Goal: Information Seeking & Learning: Understand process/instructions

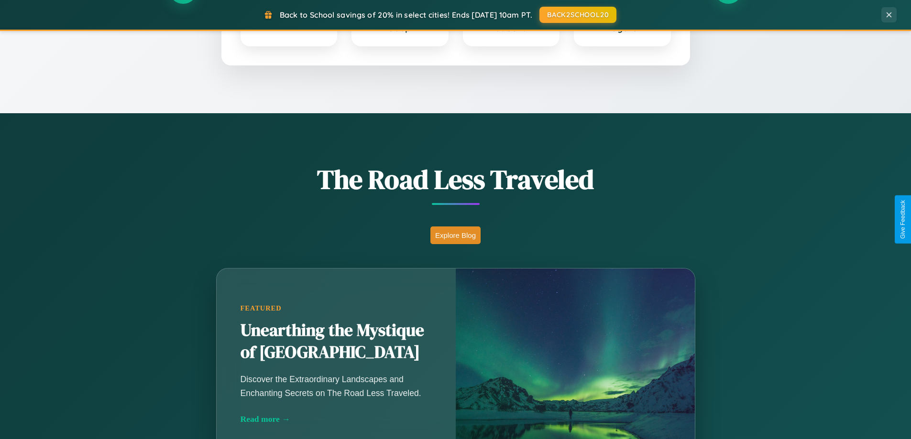
scroll to position [658, 0]
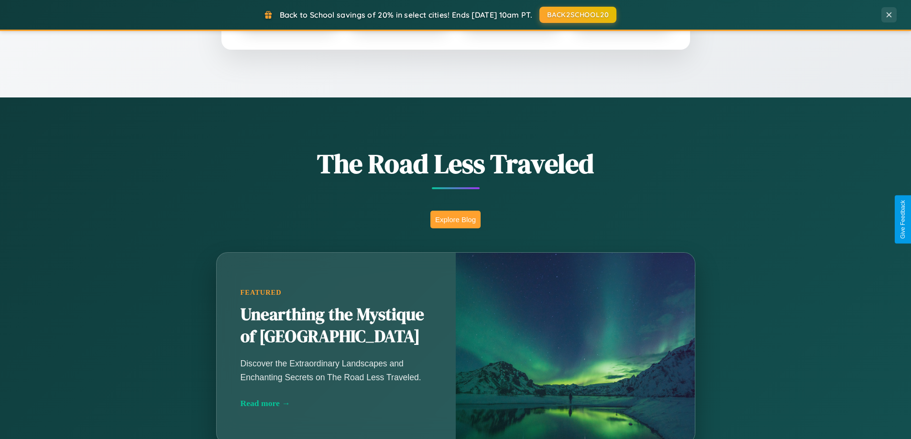
click at [455, 219] on button "Explore Blog" at bounding box center [455, 220] width 50 height 18
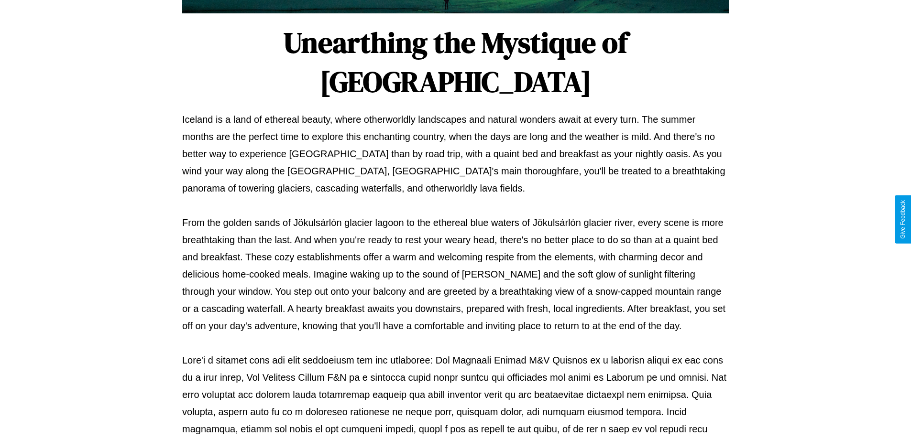
scroll to position [309, 0]
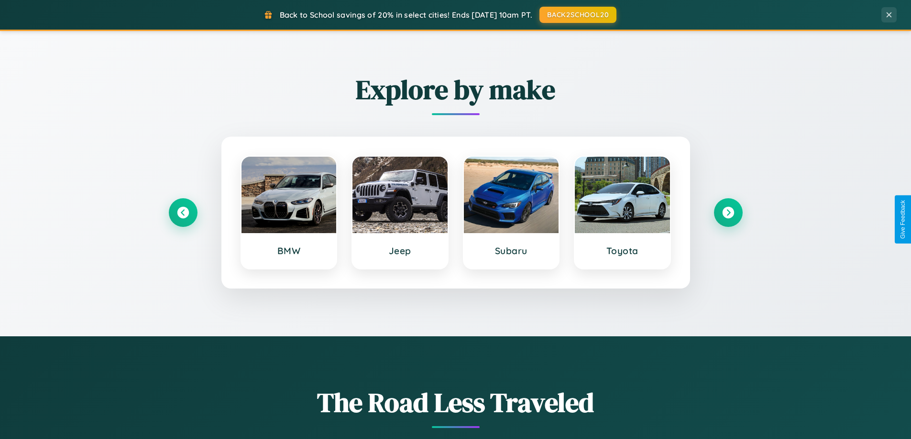
scroll to position [412, 0]
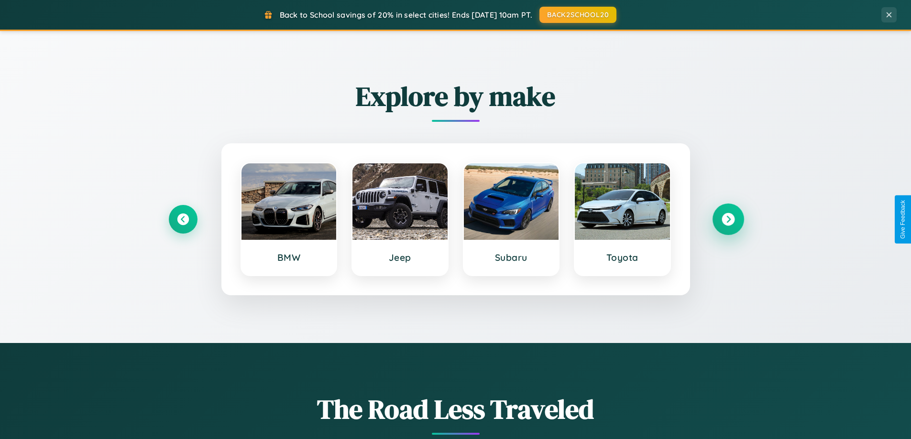
click at [728, 219] on icon at bounding box center [727, 219] width 13 height 13
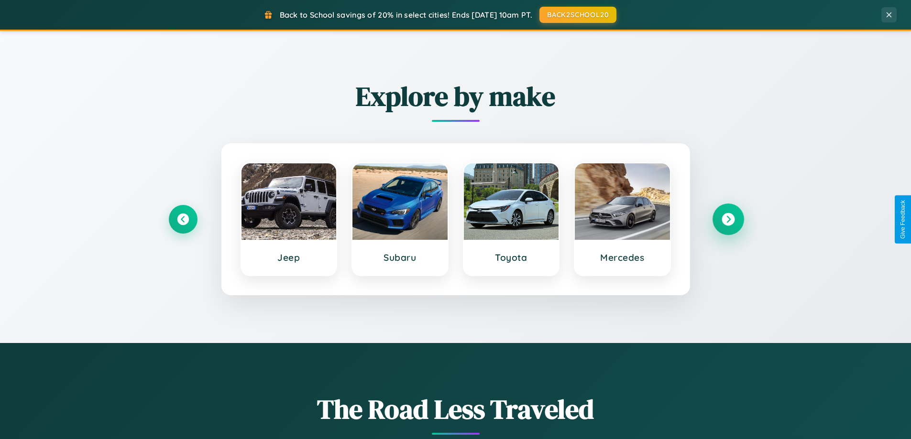
click at [728, 219] on icon at bounding box center [727, 219] width 13 height 13
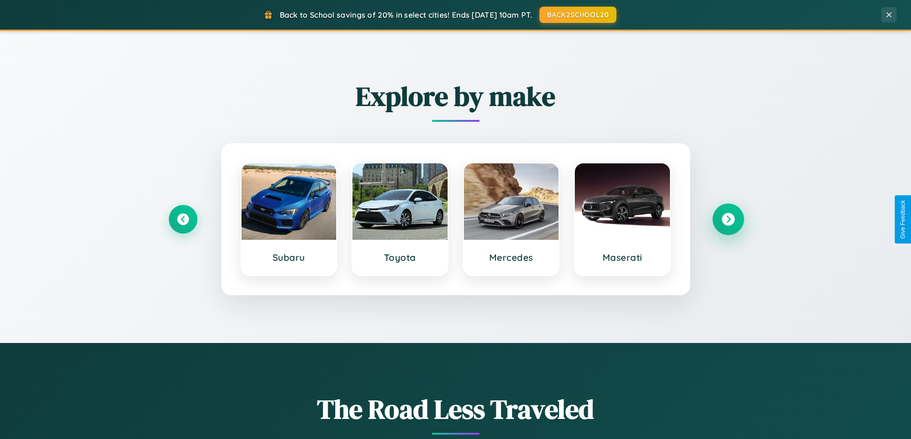
click at [728, 219] on icon at bounding box center [727, 219] width 13 height 13
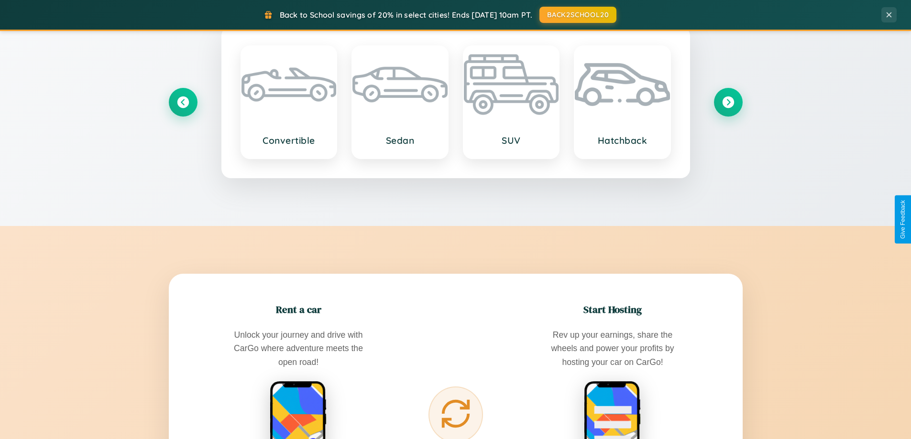
scroll to position [1536, 0]
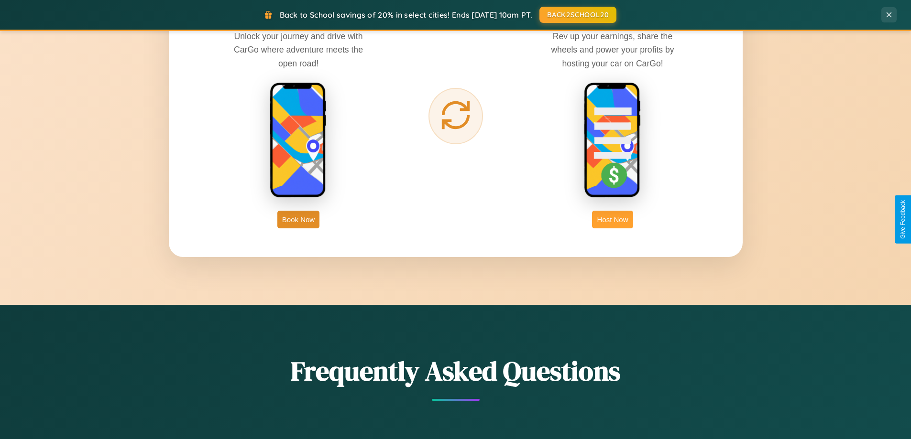
click at [612, 219] on button "Host Now" at bounding box center [612, 220] width 41 height 18
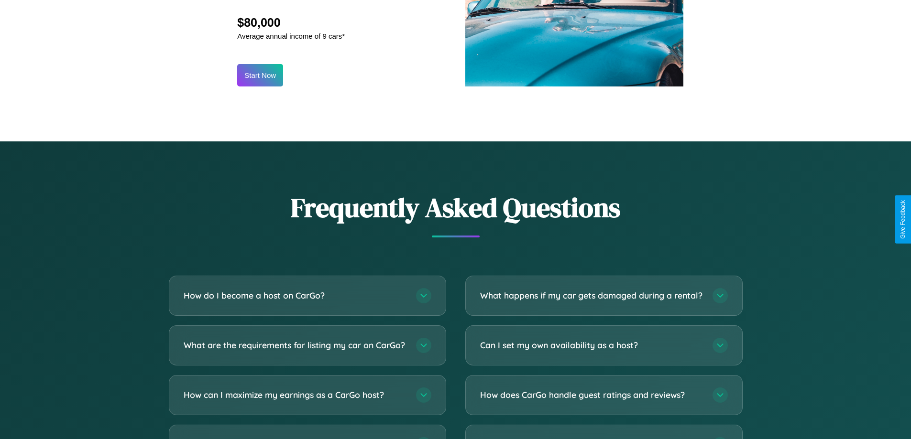
scroll to position [1292, 0]
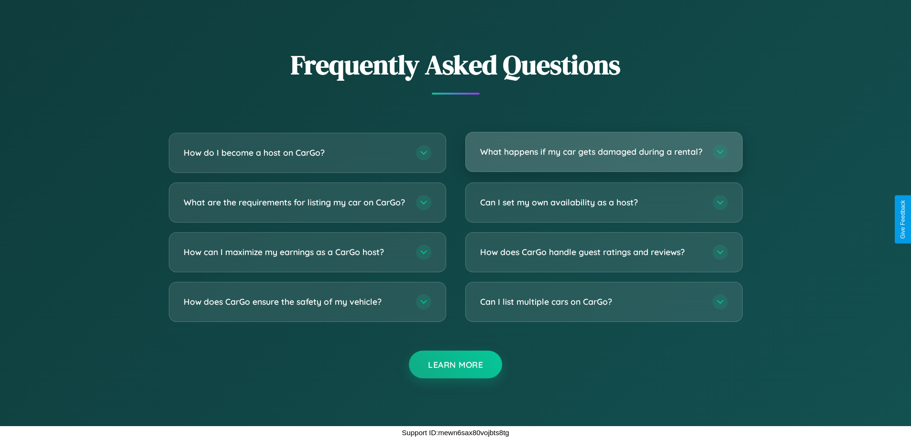
click at [603, 148] on h3 "What happens if my car gets damaged during a rental?" at bounding box center [591, 152] width 223 height 12
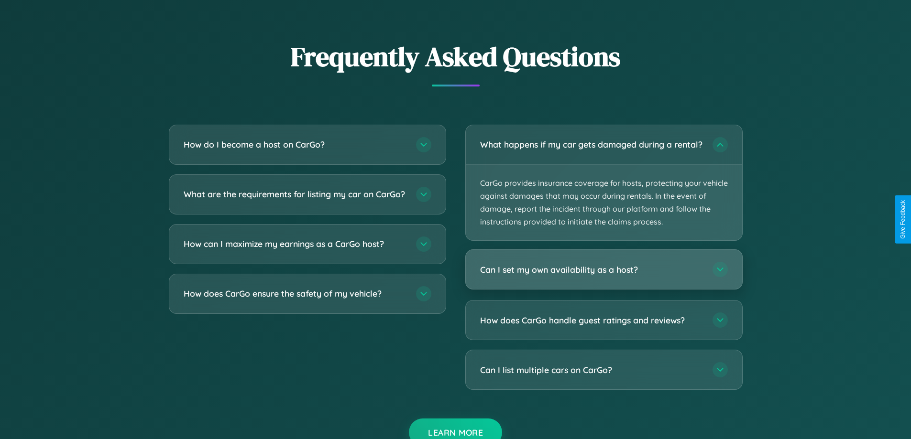
click at [603, 276] on h3 "Can I set my own availability as a host?" at bounding box center [591, 270] width 223 height 12
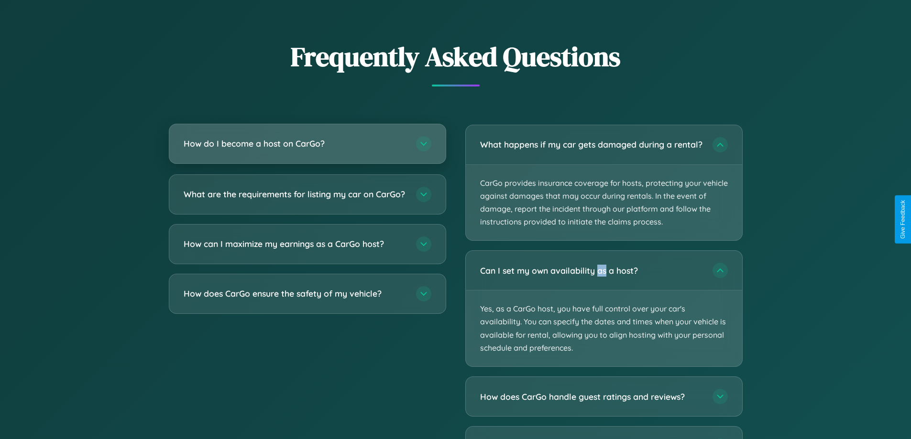
click at [307, 144] on h3 "How do I become a host on CarGo?" at bounding box center [295, 144] width 223 height 12
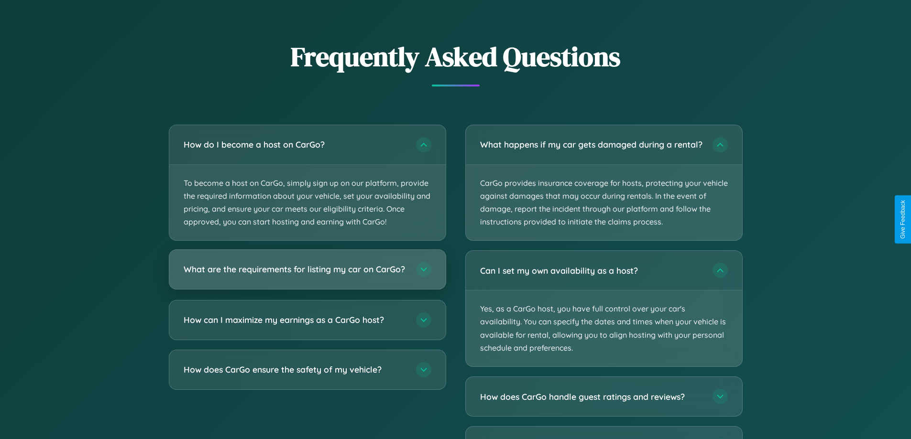
click at [307, 274] on h3 "What are the requirements for listing my car on CarGo?" at bounding box center [295, 270] width 223 height 12
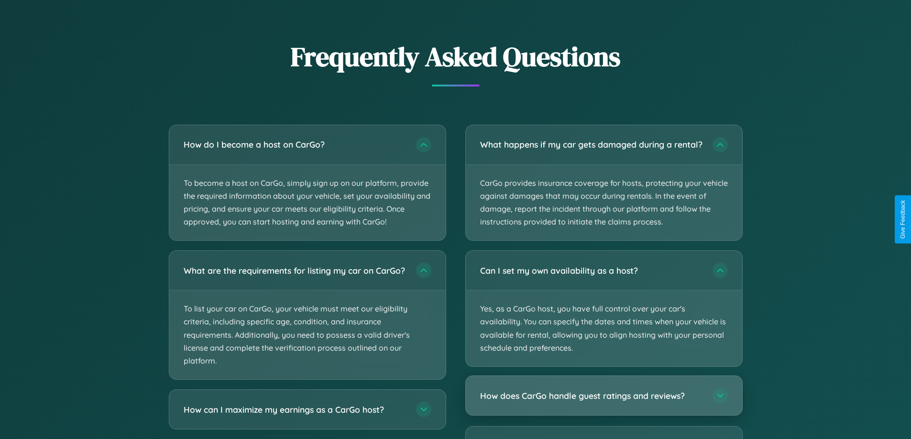
click at [603, 402] on h3 "How does CarGo handle guest ratings and reviews?" at bounding box center [591, 396] width 223 height 12
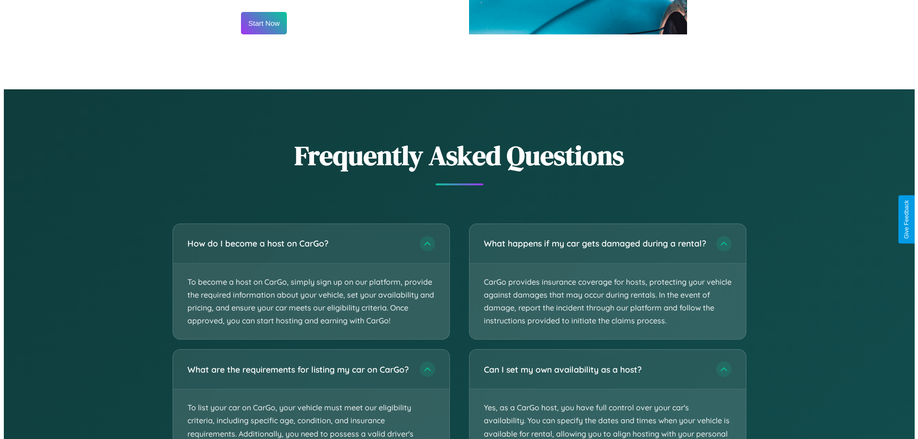
scroll to position [997, 0]
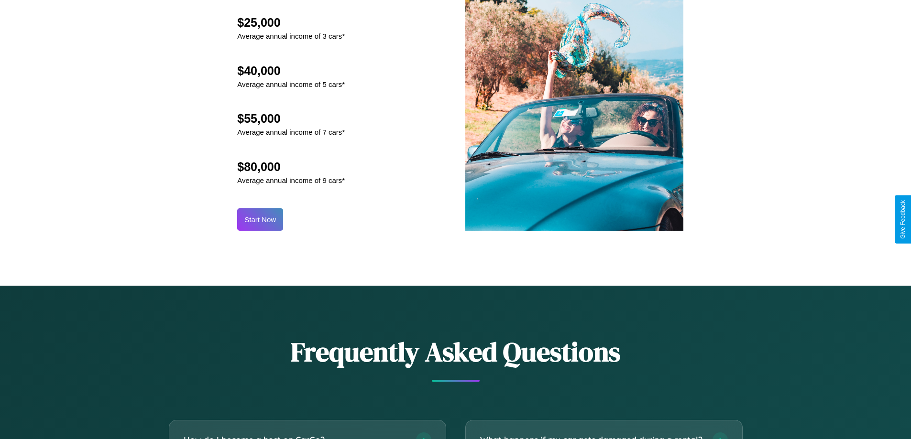
click at [260, 219] on button "Start Now" at bounding box center [260, 219] width 46 height 22
